Goal: Transaction & Acquisition: Purchase product/service

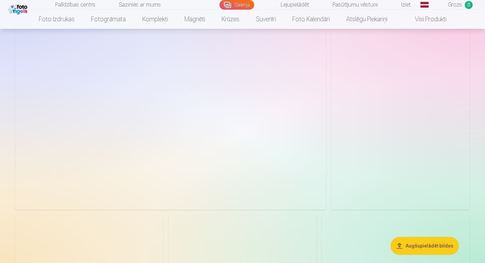
scroll to position [75, 0]
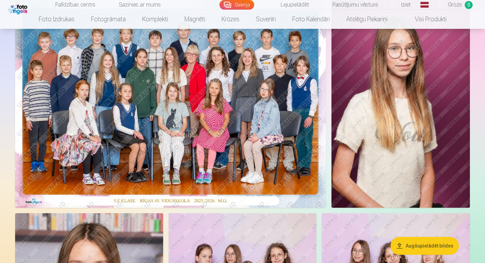
click at [219, 119] on img at bounding box center [170, 103] width 311 height 207
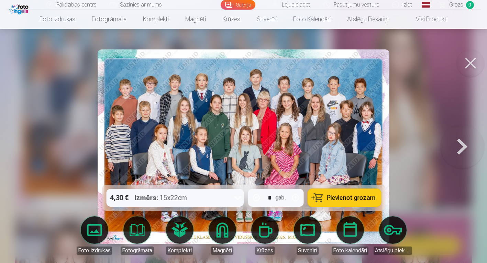
click at [238, 200] on icon at bounding box center [237, 197] width 11 height 11
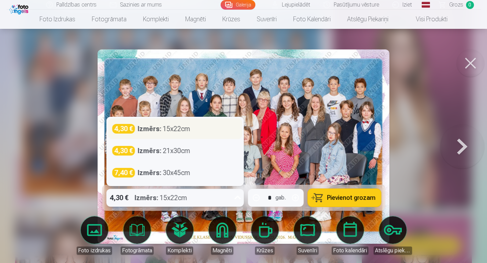
click at [207, 130] on div "4,30 € Izmērs : 15x22cm" at bounding box center [175, 129] width 126 height 10
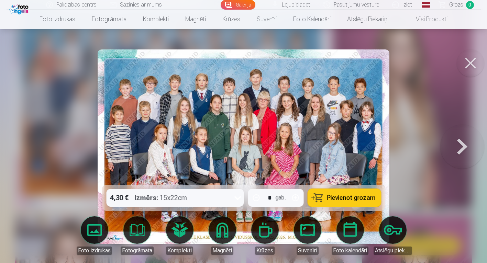
click at [337, 201] on span "Pievienot grozam" at bounding box center [351, 198] width 48 height 6
click at [468, 64] on button at bounding box center [470, 62] width 27 height 27
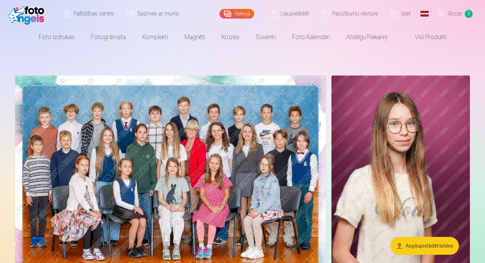
click at [359, 113] on img at bounding box center [401, 179] width 138 height 207
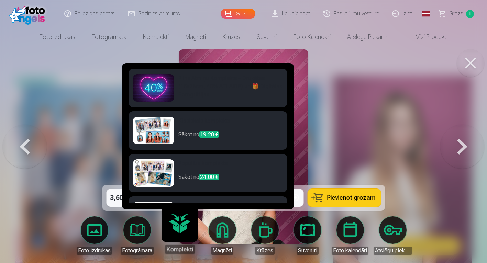
click at [175, 231] on link "Komplekti" at bounding box center [179, 233] width 42 height 42
click at [260, 89] on h6 "Pilns Atmiņu Komplekts – Drukātas (15×23cm, 40% ATLAIDE) un 🎁 Digitālas Fotogrā…" at bounding box center [230, 86] width 104 height 25
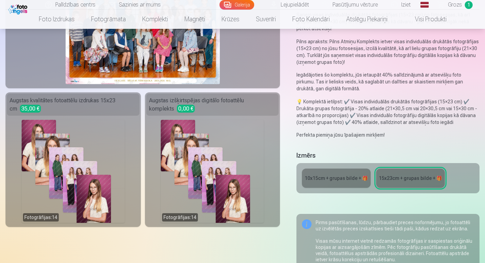
scroll to position [110, 0]
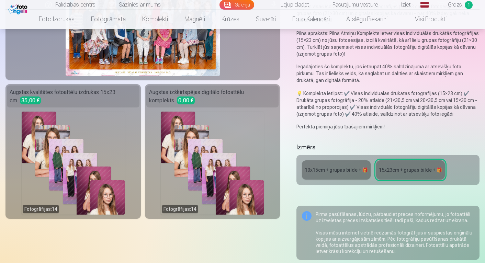
click at [396, 172] on div "15x23сm + grupas bilde + 🎁" at bounding box center [410, 170] width 63 height 7
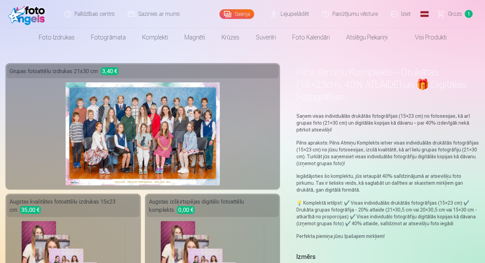
scroll to position [0, 0]
click at [460, 15] on span "Grozs" at bounding box center [455, 14] width 14 height 8
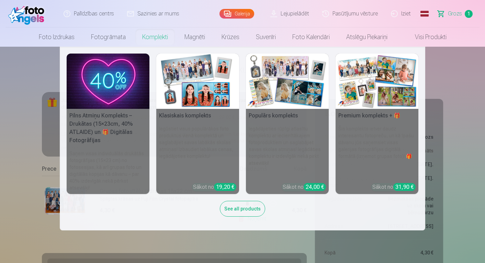
click at [232, 211] on div "See all products" at bounding box center [242, 209] width 45 height 16
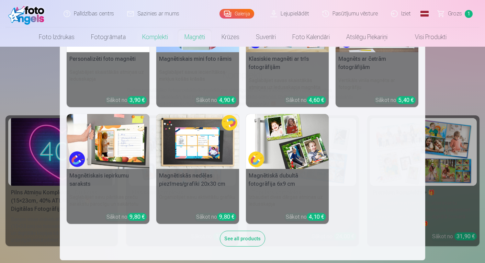
click at [240, 240] on div "See all products" at bounding box center [242, 239] width 45 height 16
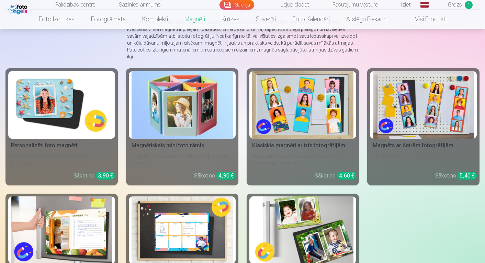
scroll to position [65, 0]
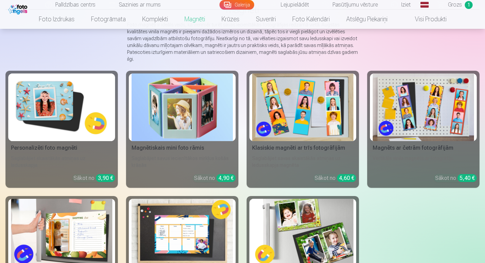
click at [77, 105] on img at bounding box center [61, 108] width 101 height 68
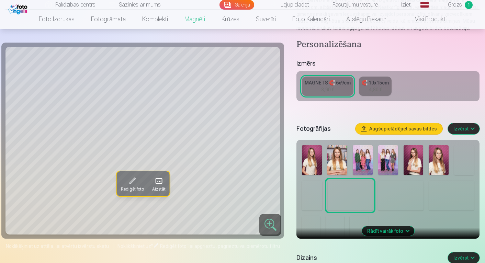
scroll to position [115, 0]
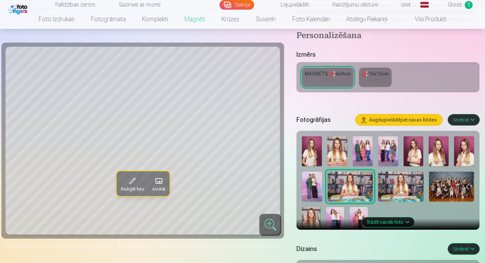
click at [464, 149] on img at bounding box center [464, 151] width 20 height 30
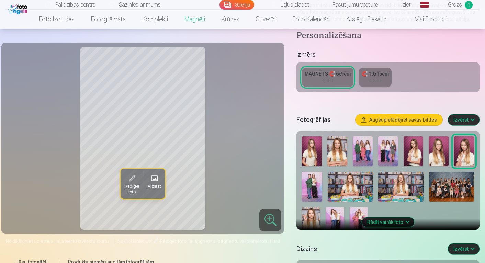
click at [437, 151] on img at bounding box center [439, 151] width 20 height 30
click at [459, 155] on img at bounding box center [464, 151] width 20 height 30
click at [413, 157] on img at bounding box center [414, 151] width 20 height 30
click at [436, 156] on img at bounding box center [439, 151] width 20 height 30
click at [312, 149] on img at bounding box center [312, 151] width 20 height 30
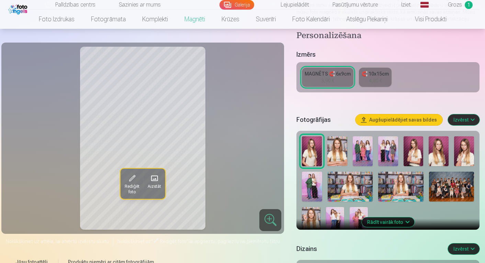
click at [440, 154] on img at bounding box center [439, 151] width 20 height 30
click at [333, 78] on div "3,90 €" at bounding box center [327, 80] width 13 height 7
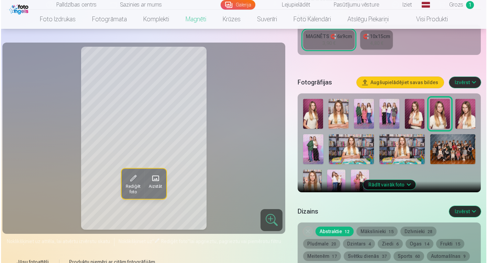
scroll to position [158, 0]
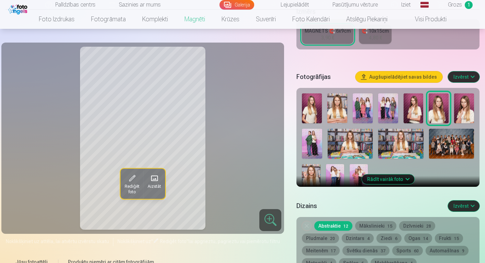
click at [131, 182] on span at bounding box center [131, 178] width 11 height 11
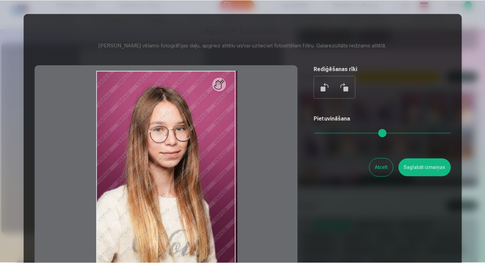
scroll to position [0, 0]
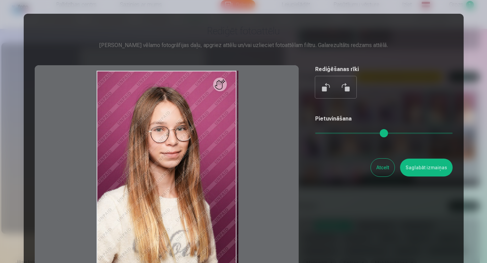
click at [384, 167] on button "Atcelt" at bounding box center [383, 168] width 24 height 18
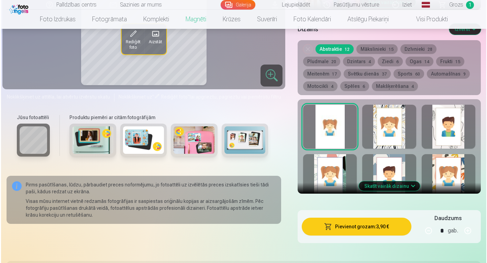
scroll to position [332, 0]
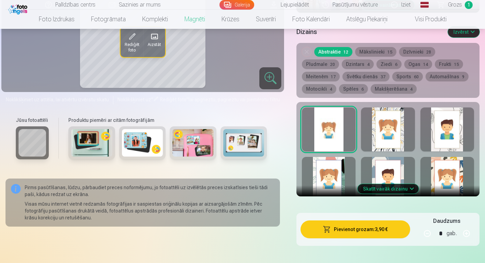
click at [468, 234] on button "button" at bounding box center [466, 233] width 16 height 16
click at [466, 235] on button "button" at bounding box center [466, 233] width 16 height 16
type input "*"
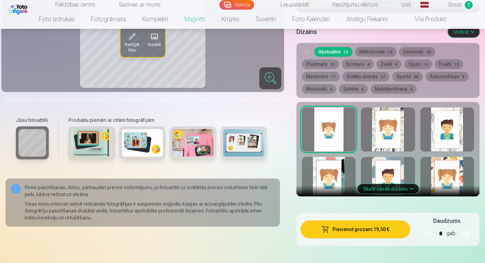
click at [379, 229] on button "Pievienot grozam : 19,50 €" at bounding box center [356, 230] width 110 height 18
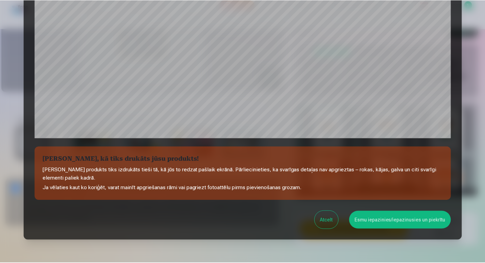
scroll to position [232, 0]
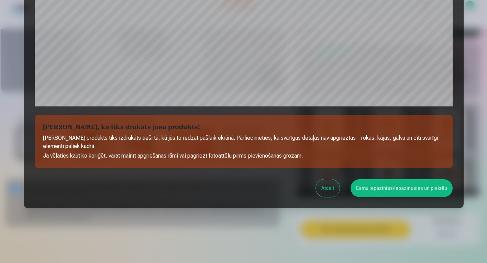
click at [397, 189] on button "Esmu iepazinies/iepazinusies un piekrītu" at bounding box center [401, 188] width 102 height 18
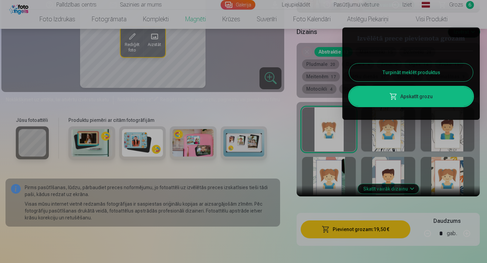
click at [275, 175] on div at bounding box center [243, 131] width 487 height 263
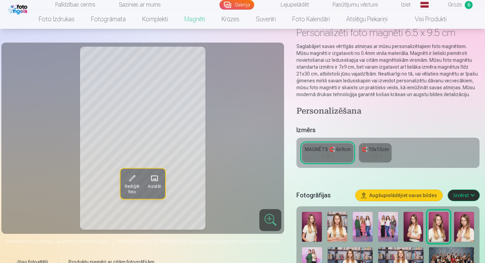
scroll to position [35, 0]
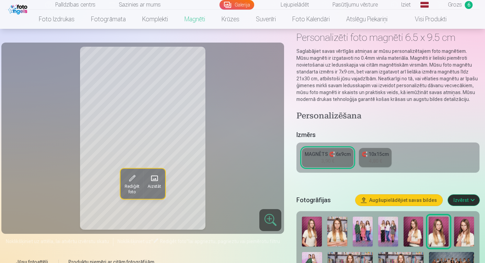
click at [439, 19] on link "Visi produkti" at bounding box center [425, 19] width 59 height 19
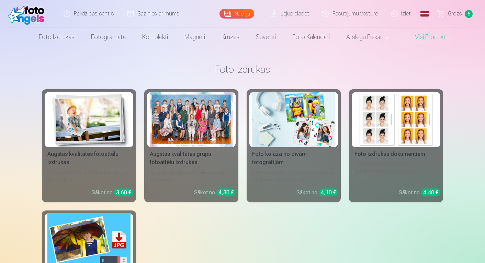
click at [304, 13] on link "Lejupielādēt" at bounding box center [290, 13] width 52 height 27
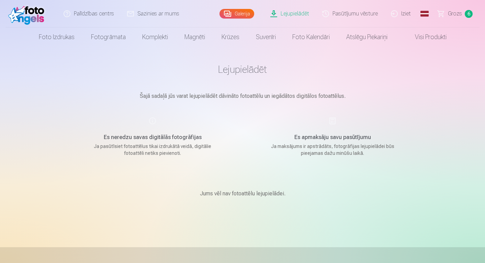
click at [251, 150] on div "Es apmaksāju savu pasūtījumu Ja maksājums ir apstrādāts, fotogrāfijas lejupielā…" at bounding box center [333, 137] width 164 height 40
click at [418, 38] on link "Visi produkti" at bounding box center [425, 36] width 59 height 19
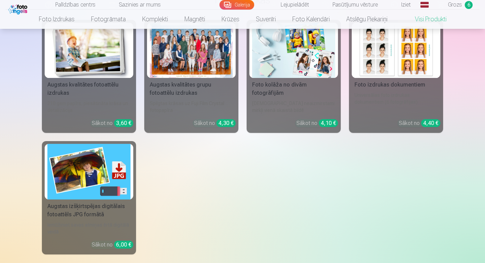
scroll to position [73, 0]
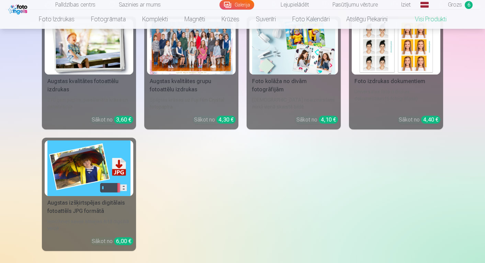
click at [99, 162] on img at bounding box center [88, 168] width 83 height 55
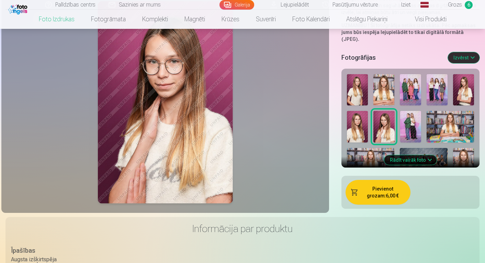
scroll to position [156, 0]
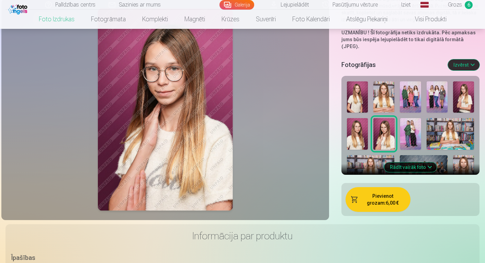
click at [423, 162] on button "Rādīt vairāk foto" at bounding box center [410, 167] width 53 height 10
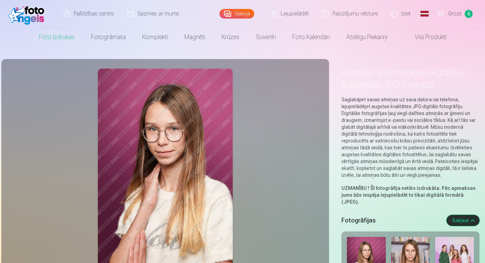
scroll to position [0, 0]
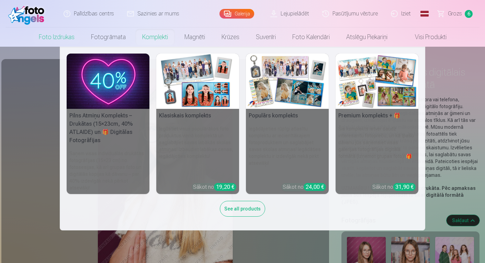
click at [186, 114] on h5 "Klasiskais komplekts" at bounding box center [197, 116] width 83 height 14
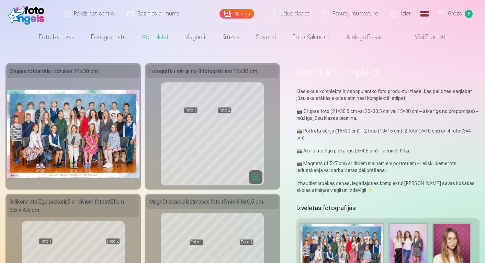
click at [238, 16] on link "Galerija" at bounding box center [237, 14] width 35 height 10
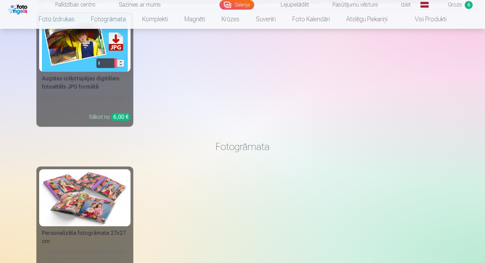
scroll to position [1827, 0]
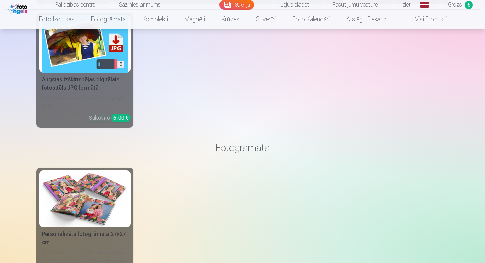
click at [100, 67] on img at bounding box center [85, 43] width 86 height 57
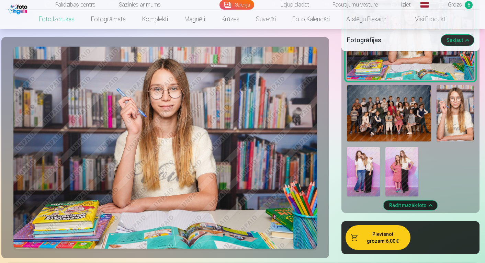
scroll to position [556, 0]
click at [378, 232] on button "Pievienot grozam : 6,00 €" at bounding box center [378, 237] width 65 height 25
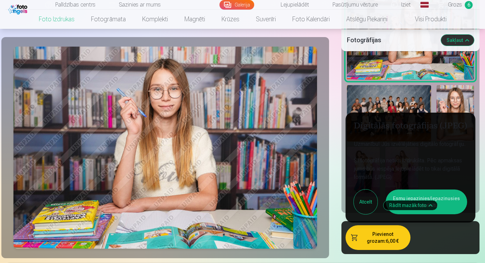
click at [443, 191] on button "Esmu iepazinies/iepazinusies un piekrītu" at bounding box center [426, 202] width 81 height 25
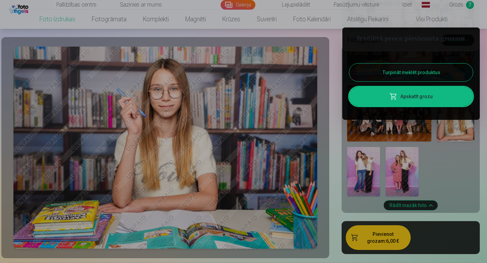
click at [409, 166] on div at bounding box center [243, 131] width 487 height 263
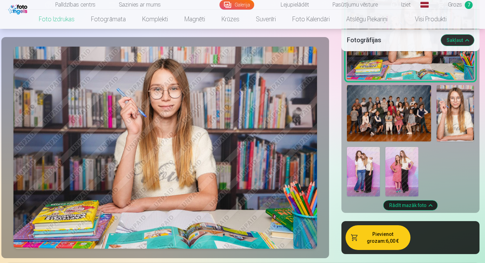
click at [404, 162] on img at bounding box center [401, 171] width 33 height 49
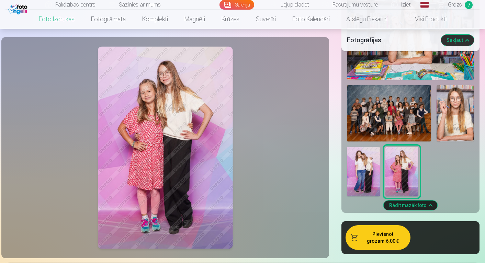
click at [366, 161] on img at bounding box center [363, 171] width 33 height 49
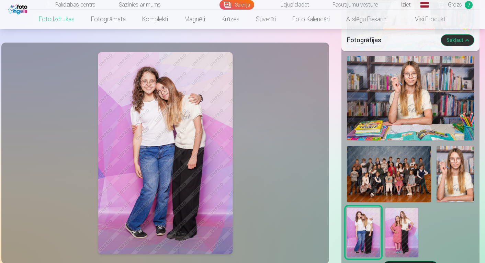
scroll to position [495, 0]
click at [389, 146] on img at bounding box center [389, 174] width 84 height 56
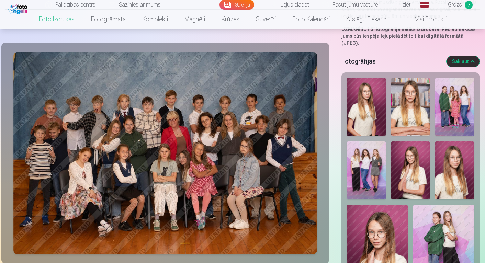
scroll to position [159, 0]
click at [450, 160] on img at bounding box center [454, 171] width 39 height 58
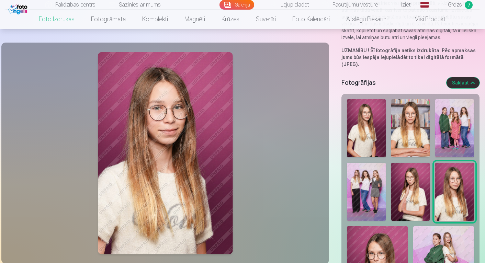
scroll to position [136, 0]
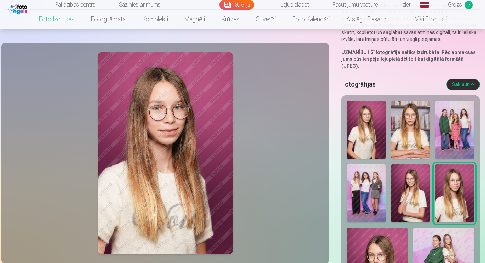
click at [453, 107] on img at bounding box center [454, 130] width 39 height 58
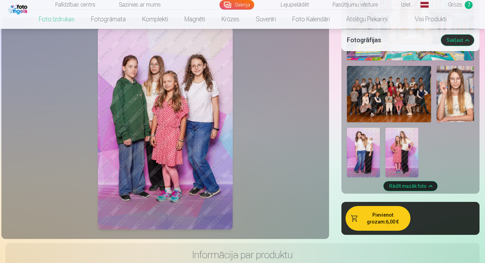
scroll to position [594, 0]
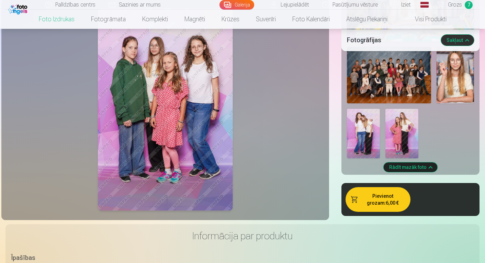
click at [380, 187] on button "Pievienot grozam : 6,00 €" at bounding box center [378, 199] width 65 height 25
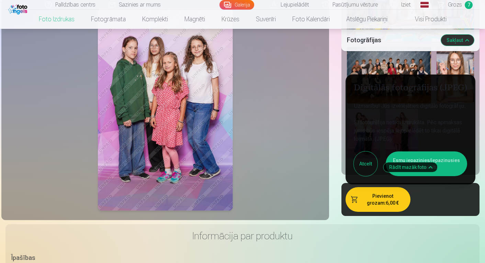
click at [417, 151] on button "Esmu iepazinies/iepazinusies un piekrītu" at bounding box center [426, 163] width 81 height 25
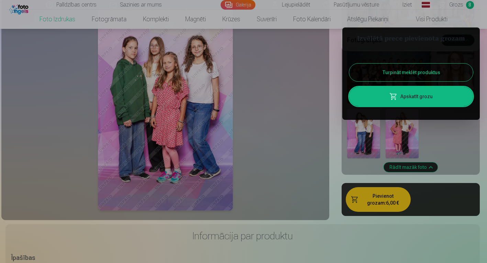
click at [414, 64] on button "Turpināt meklēt produktus" at bounding box center [411, 73] width 124 height 18
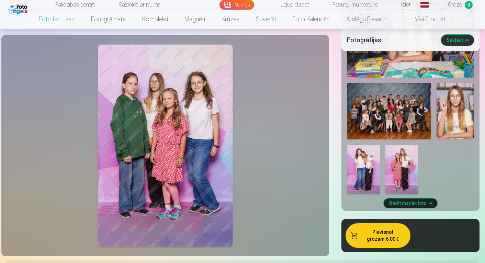
scroll to position [557, 0]
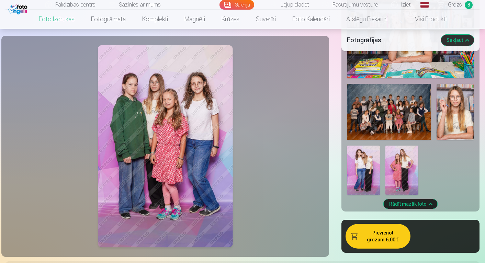
click at [400, 159] on img at bounding box center [401, 170] width 33 height 49
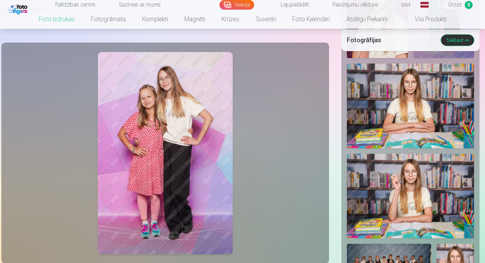
scroll to position [398, 0]
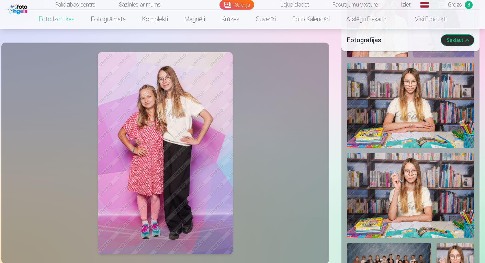
click at [396, 170] on img at bounding box center [410, 195] width 127 height 85
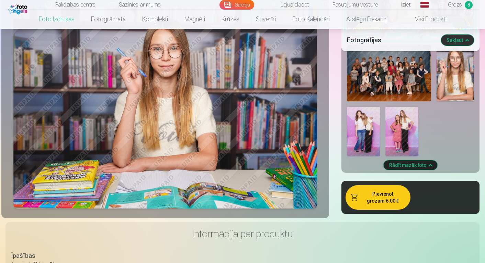
scroll to position [601, 0]
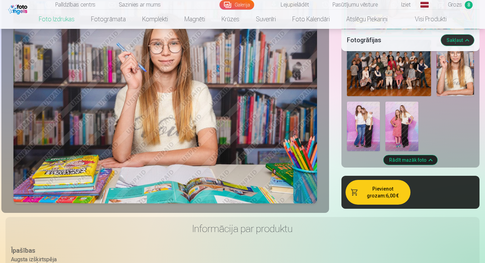
click at [462, 1] on link "Grozs 8" at bounding box center [455, 5] width 48 height 10
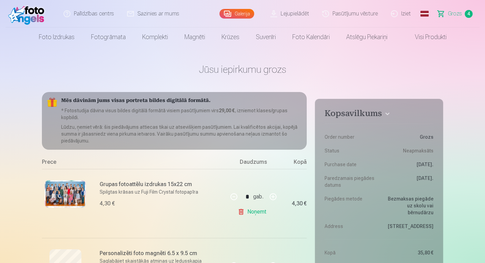
click at [453, 14] on span "Grozs" at bounding box center [455, 14] width 14 height 8
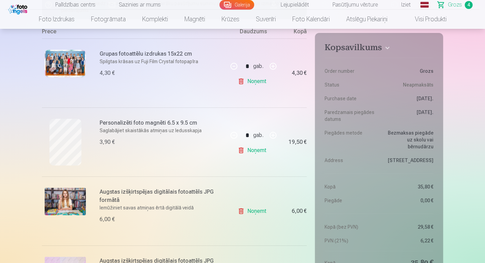
scroll to position [118, 0]
